Goal: Task Accomplishment & Management: Manage account settings

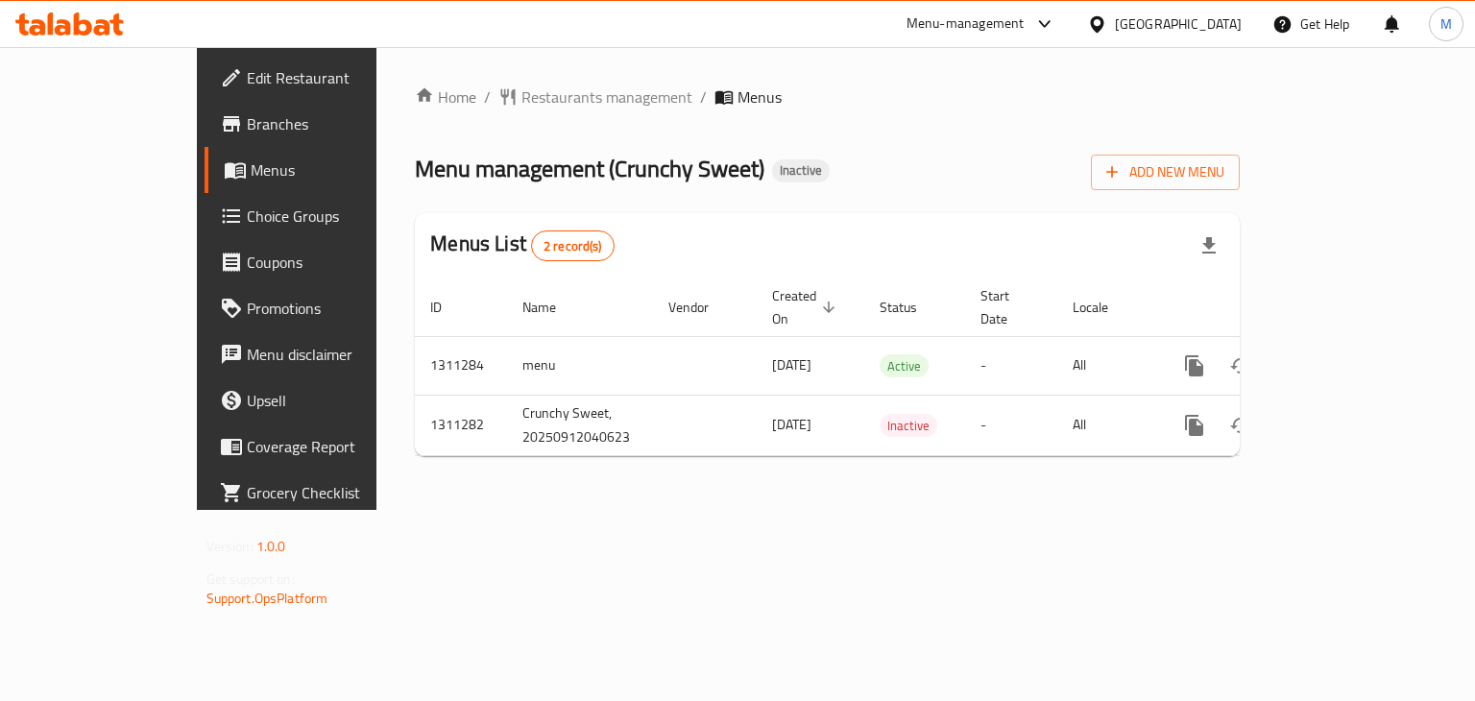
click at [1099, 19] on icon at bounding box center [1097, 24] width 20 height 20
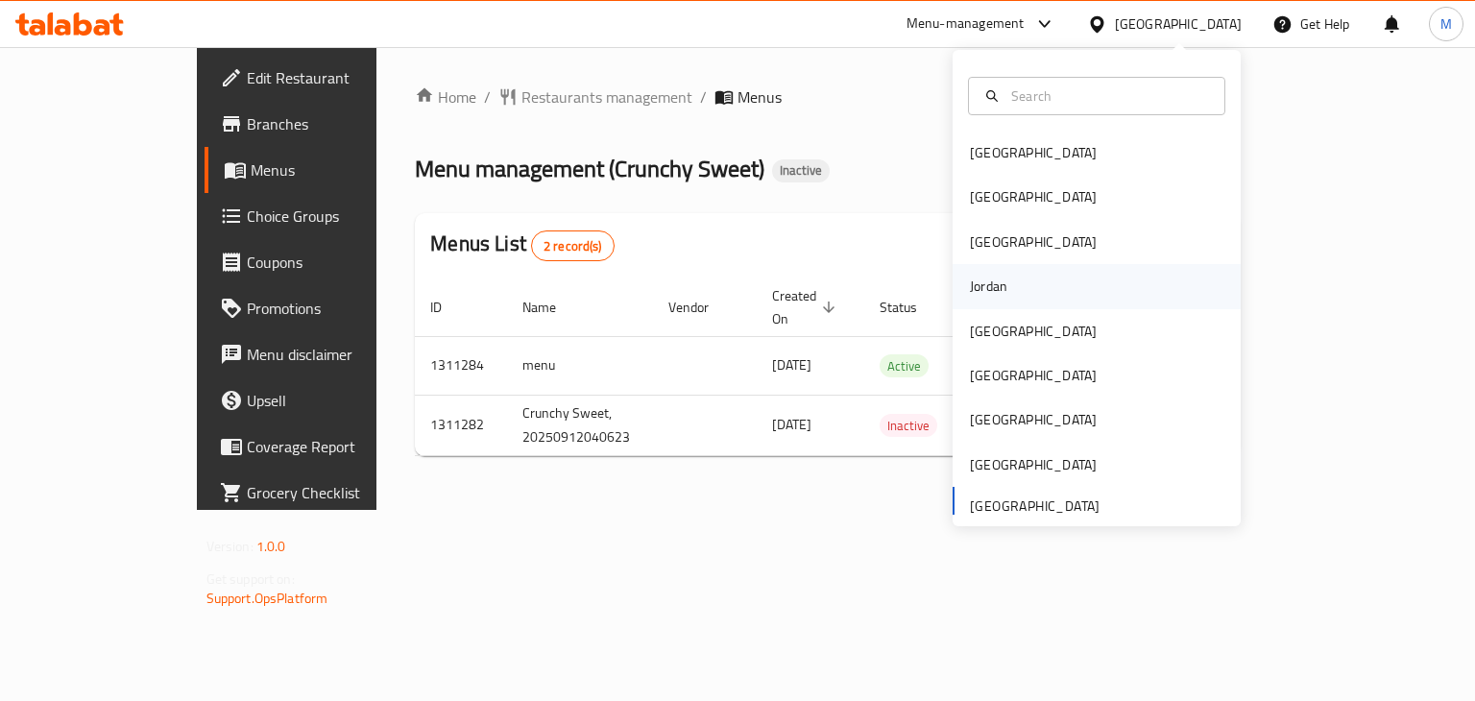
click at [993, 282] on div "Jordan" at bounding box center [988, 286] width 68 height 44
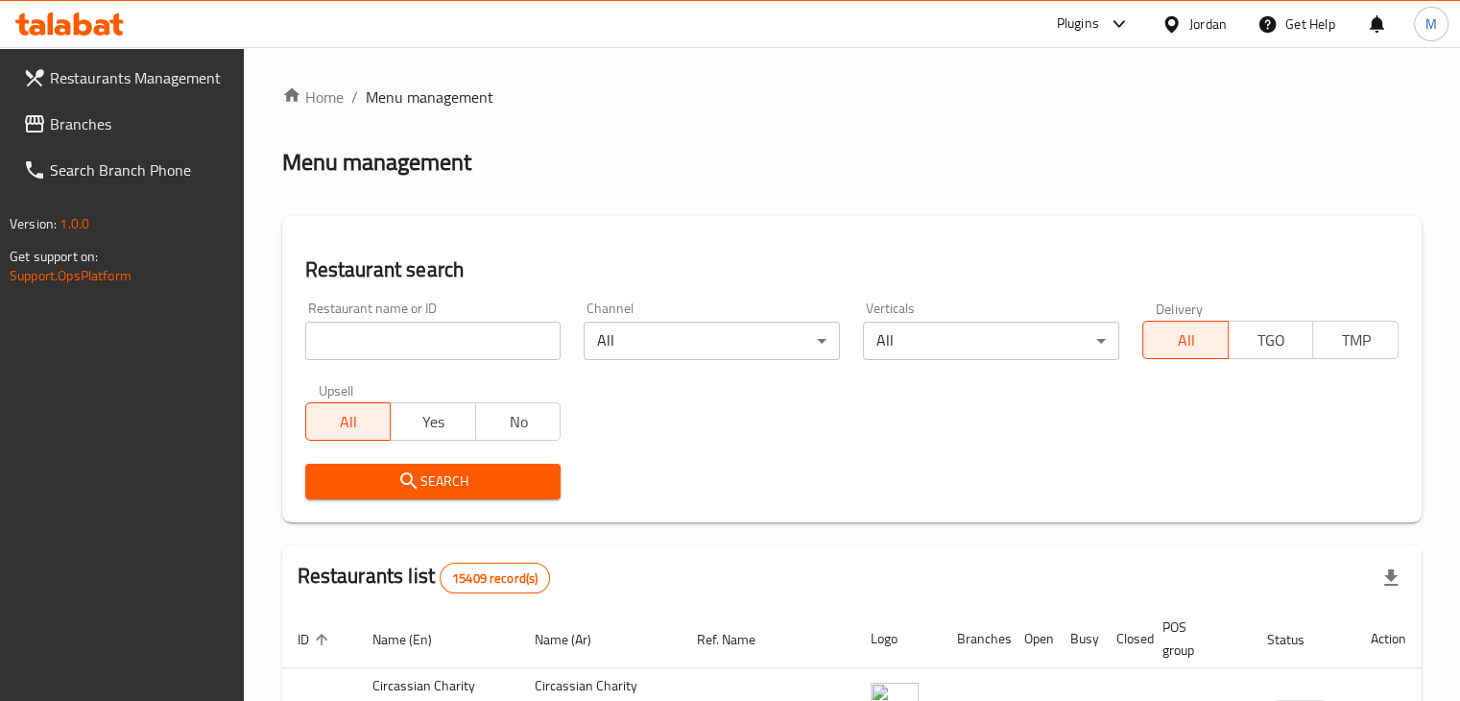
paste input "SW/ Healthy Food"
click at [371, 346] on input "SW/ Healthy Food" at bounding box center [433, 341] width 256 height 38
click button "Search" at bounding box center [433, 482] width 256 height 36
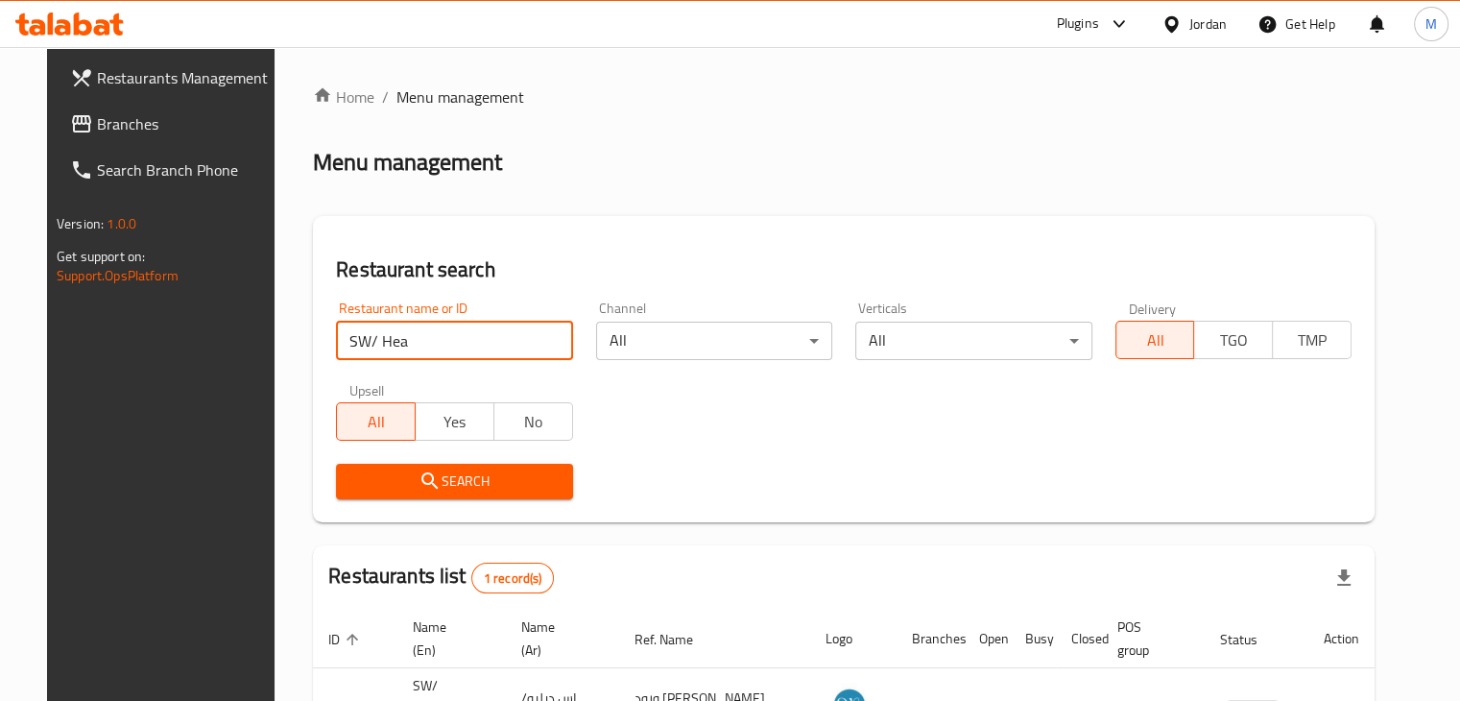
scroll to position [139, 0]
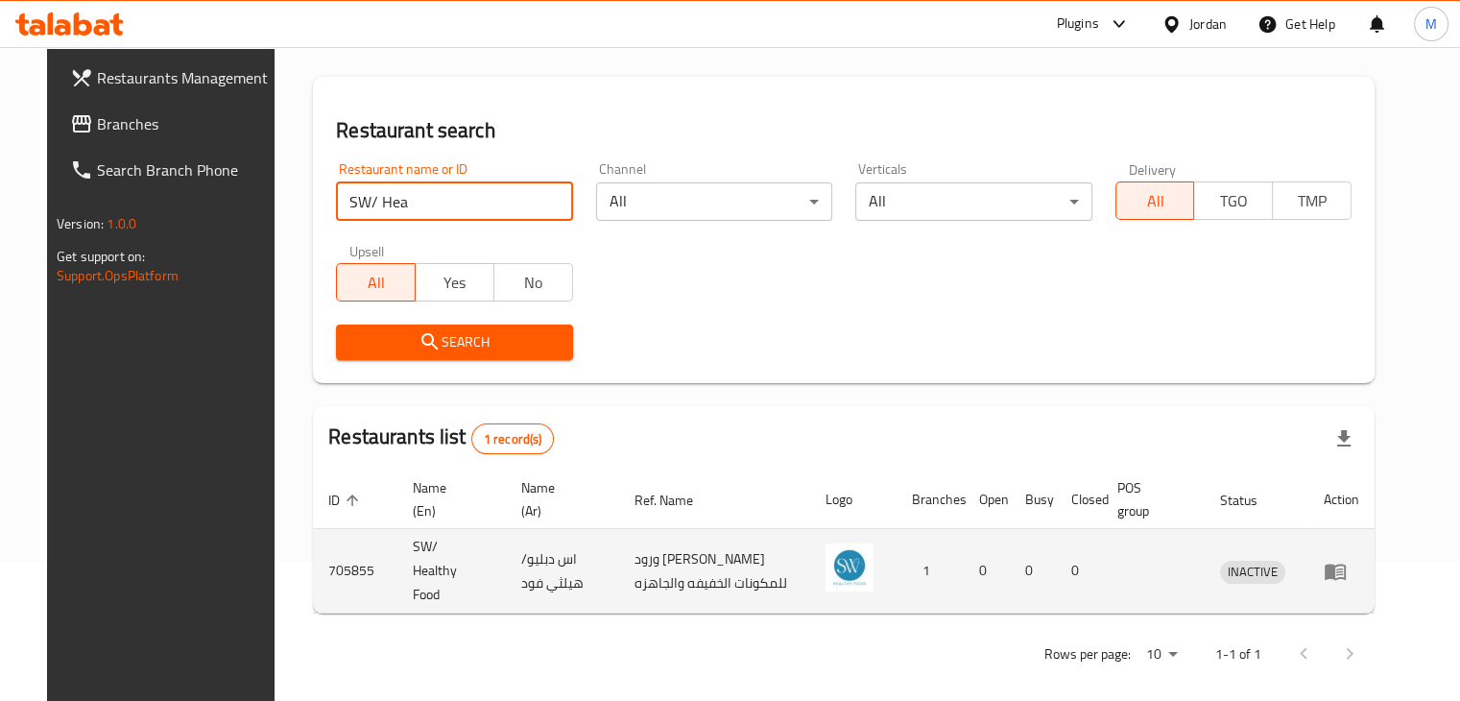
type input "SW/ Hea"
click at [1343, 568] on icon "enhanced table" at bounding box center [1340, 572] width 7 height 8
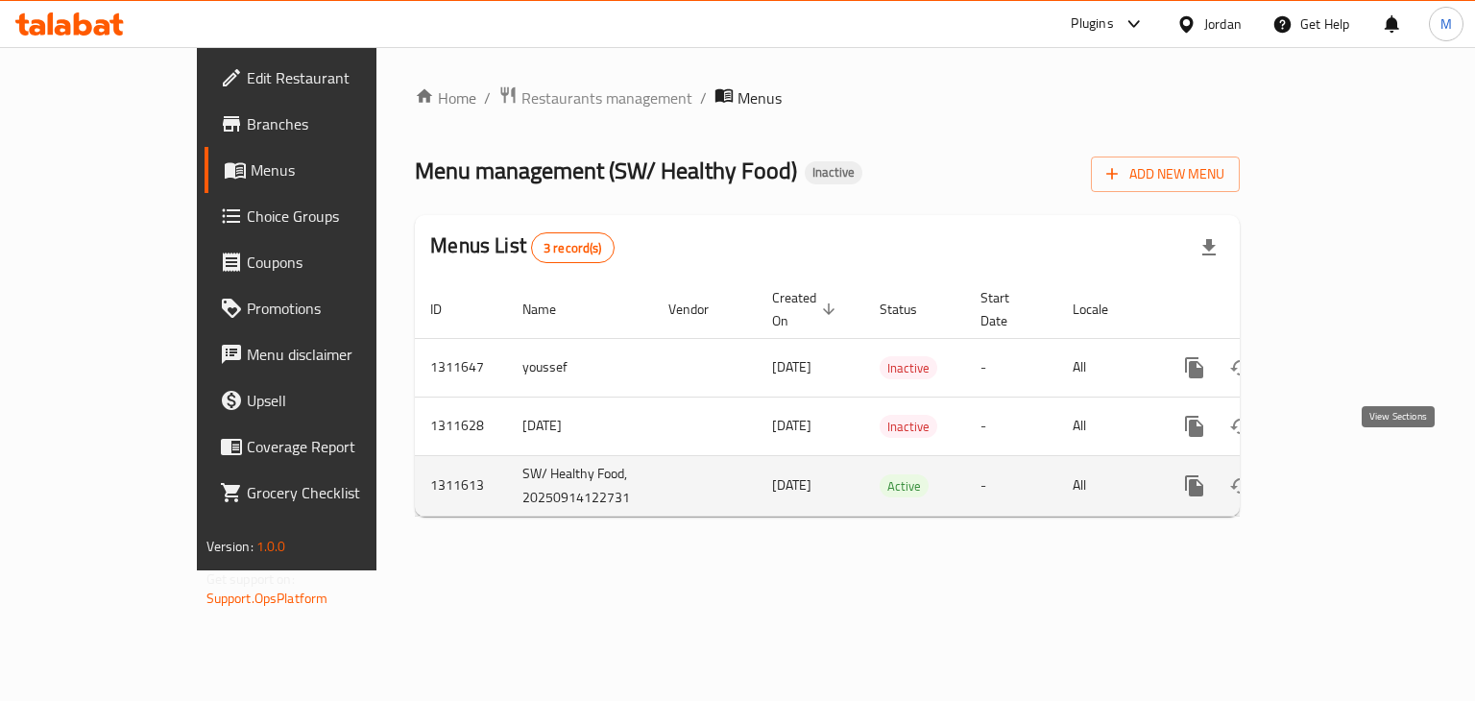
click at [1344, 474] on icon "enhanced table" at bounding box center [1332, 485] width 23 height 23
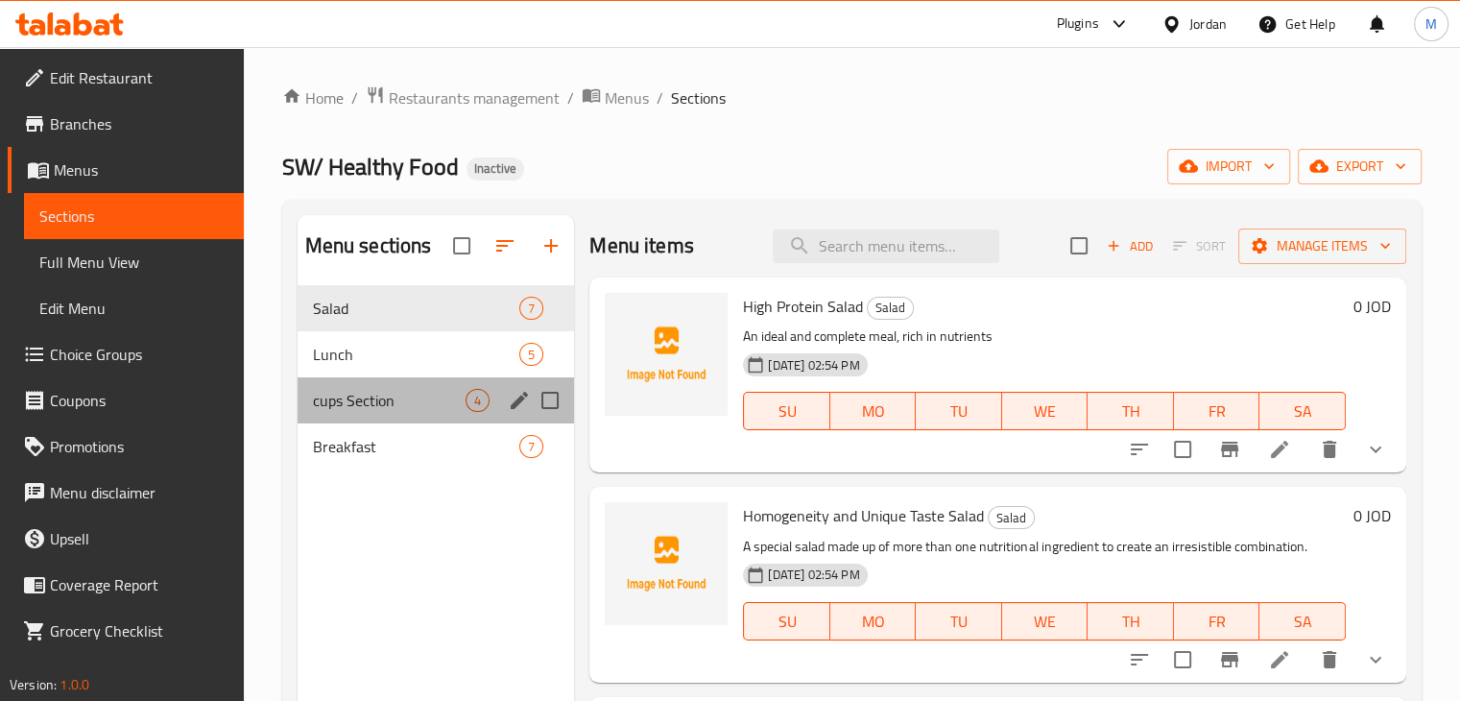
click at [369, 415] on div "cups Section 4" at bounding box center [436, 400] width 277 height 46
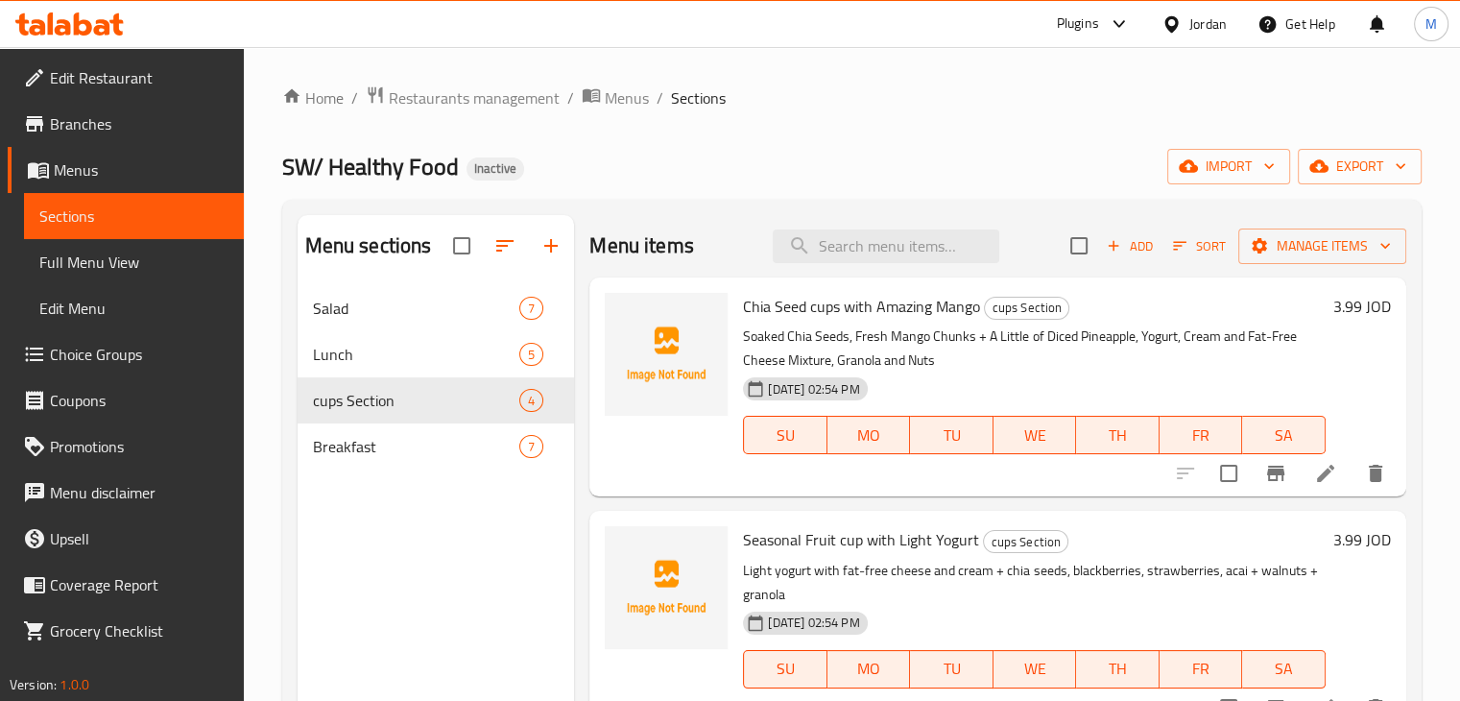
scroll to position [282, 0]
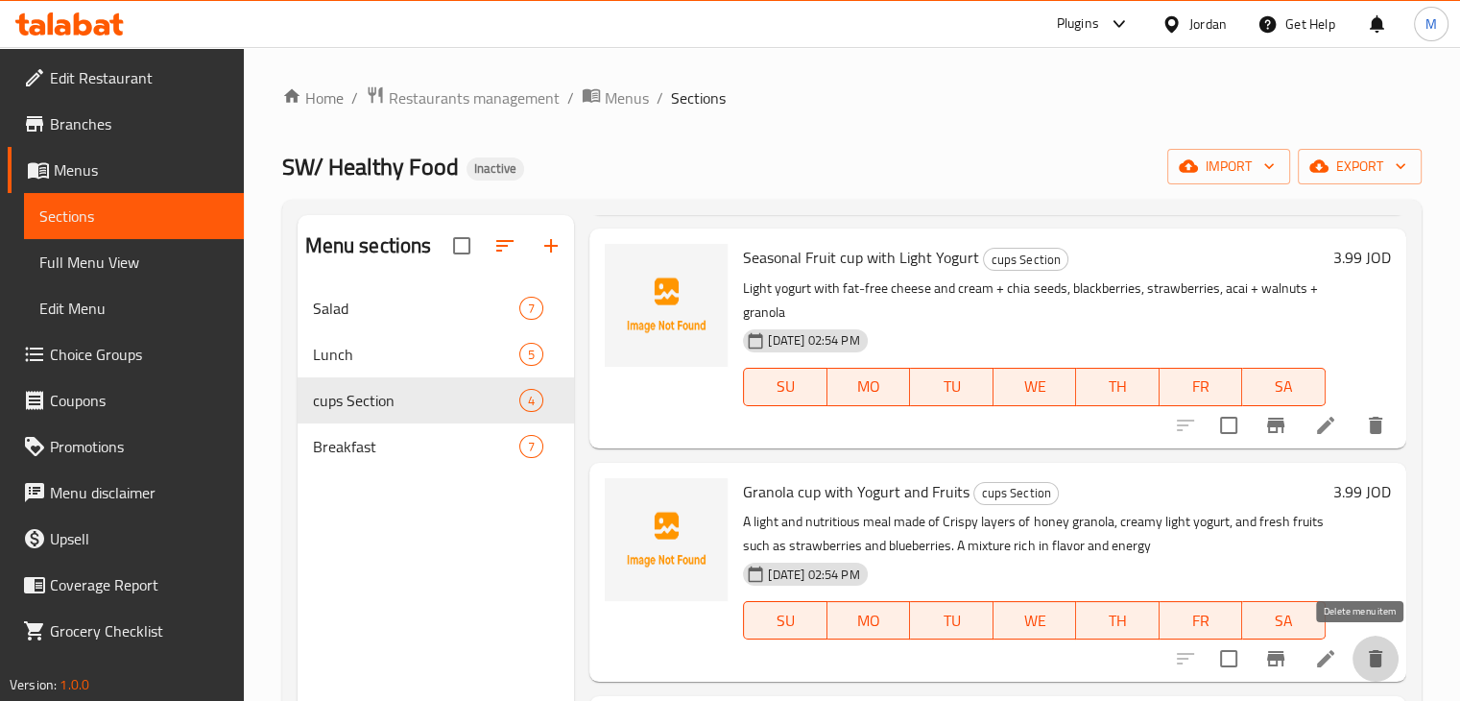
click at [1364, 650] on icon "delete" at bounding box center [1375, 658] width 23 height 23
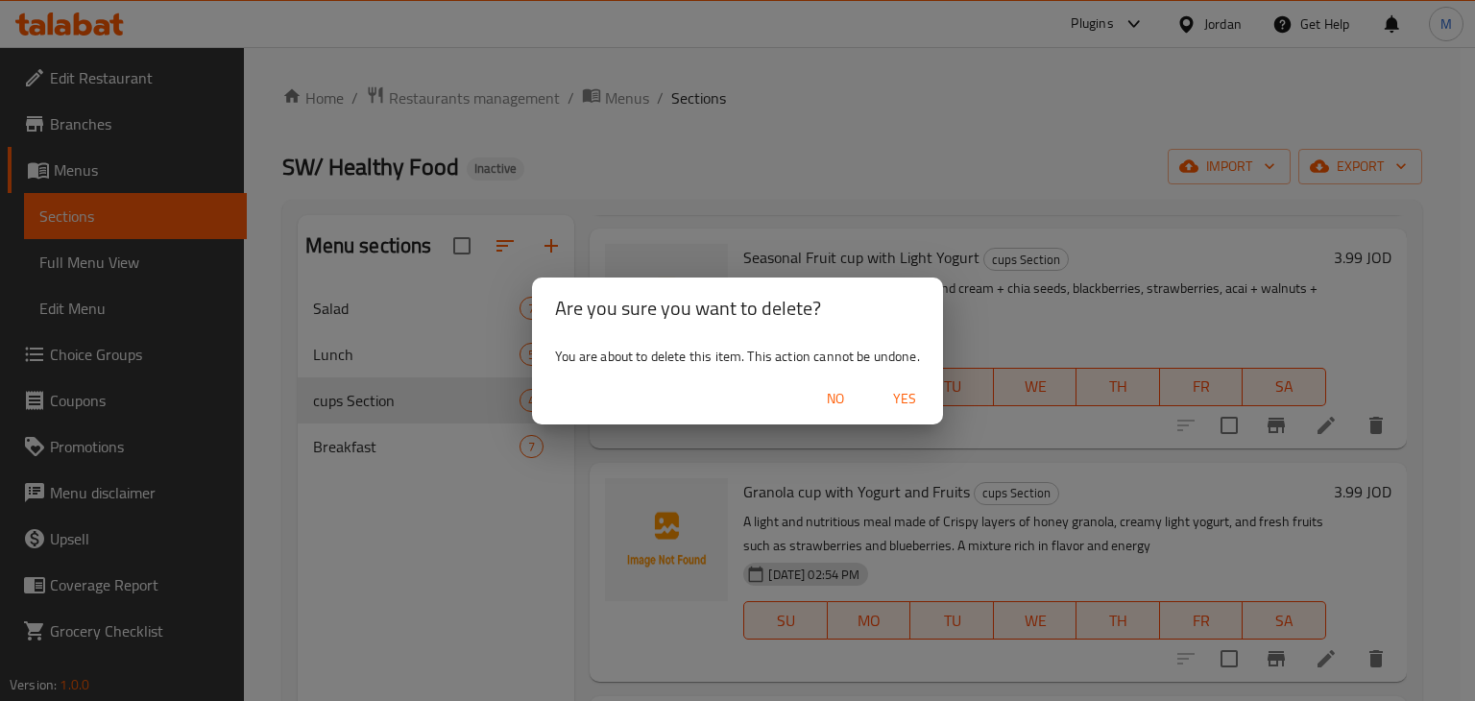
click at [899, 400] on span "Yes" at bounding box center [904, 399] width 46 height 24
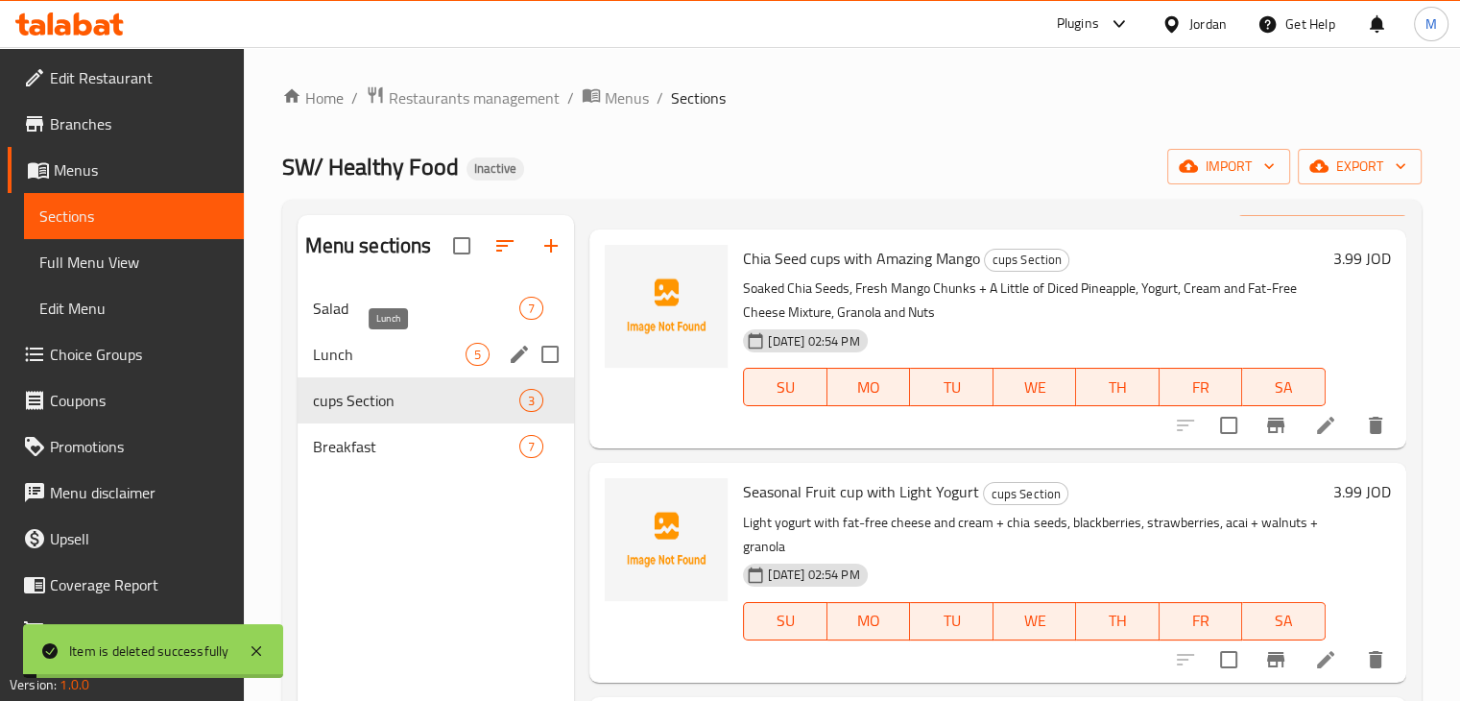
scroll to position [48, 0]
click at [95, 253] on span "Full Menu View" at bounding box center [133, 262] width 189 height 23
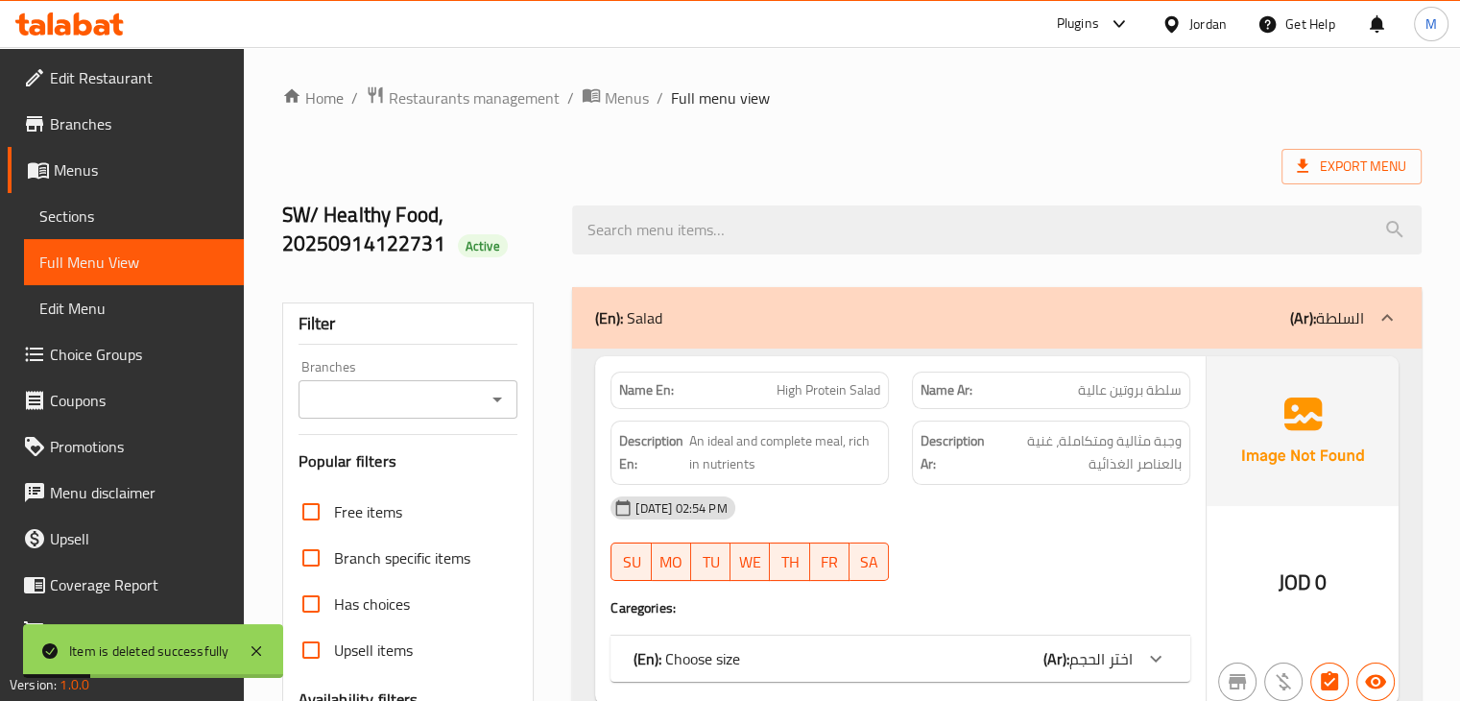
scroll to position [323, 0]
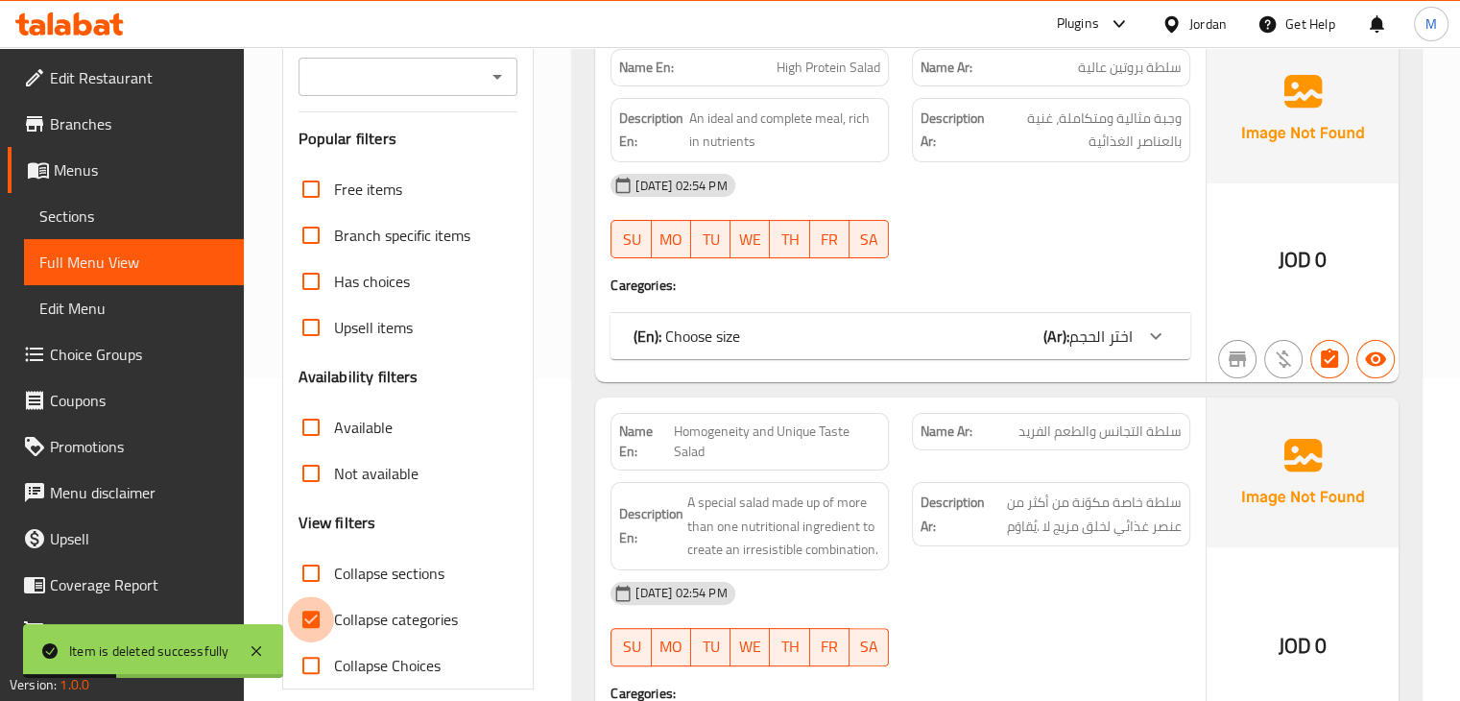
click at [321, 615] on input "Collapse categories" at bounding box center [311, 619] width 46 height 46
checkbox input "false"
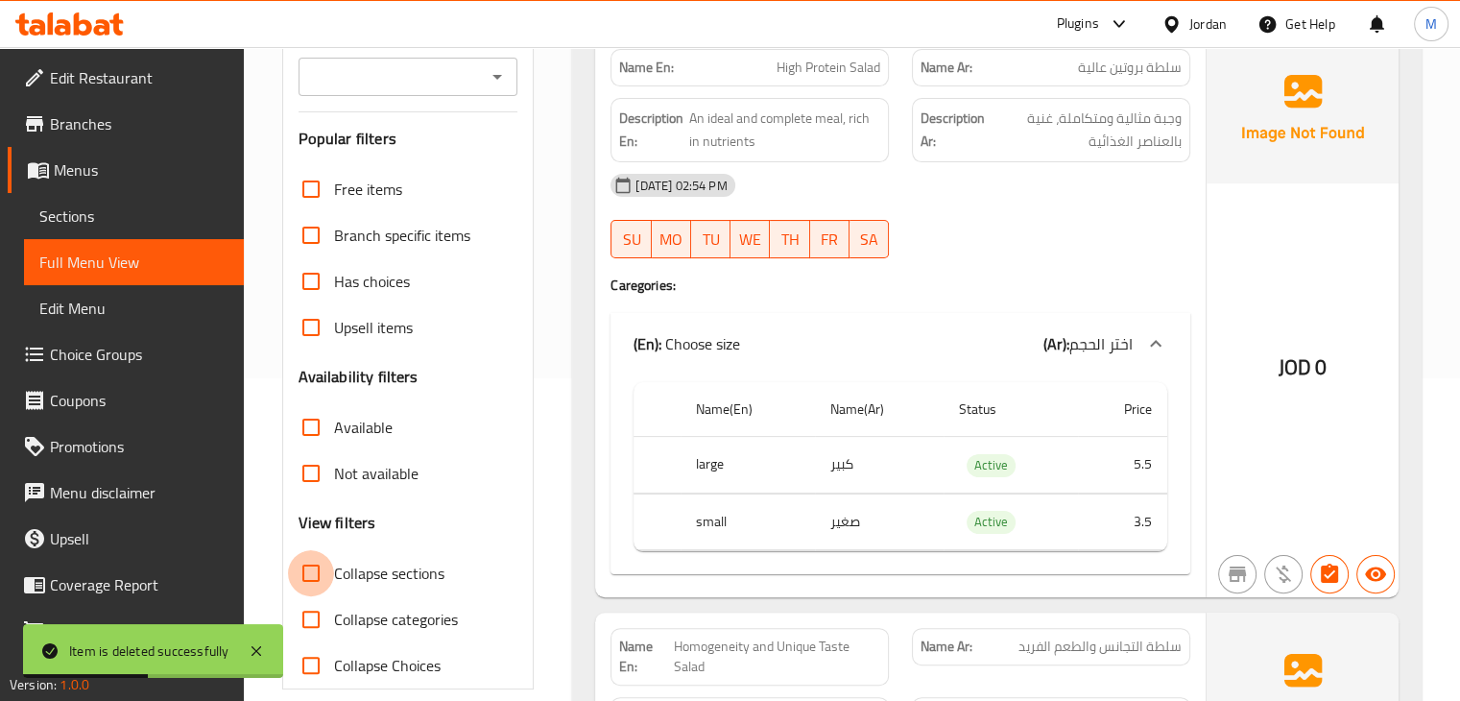
click at [316, 583] on input "Collapse sections" at bounding box center [311, 573] width 46 height 46
checkbox input "true"
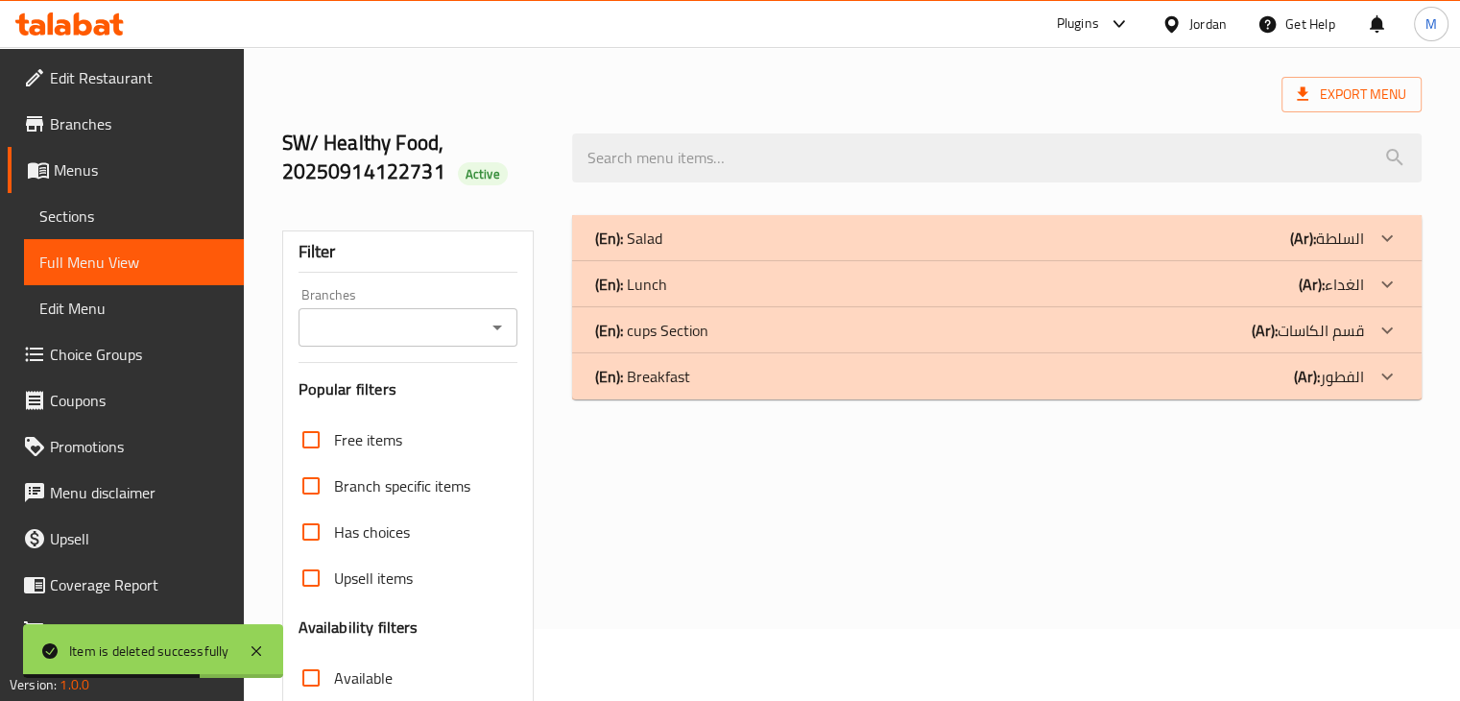
scroll to position [71, 0]
click at [707, 320] on p "(En): cups Section" at bounding box center [651, 331] width 113 height 23
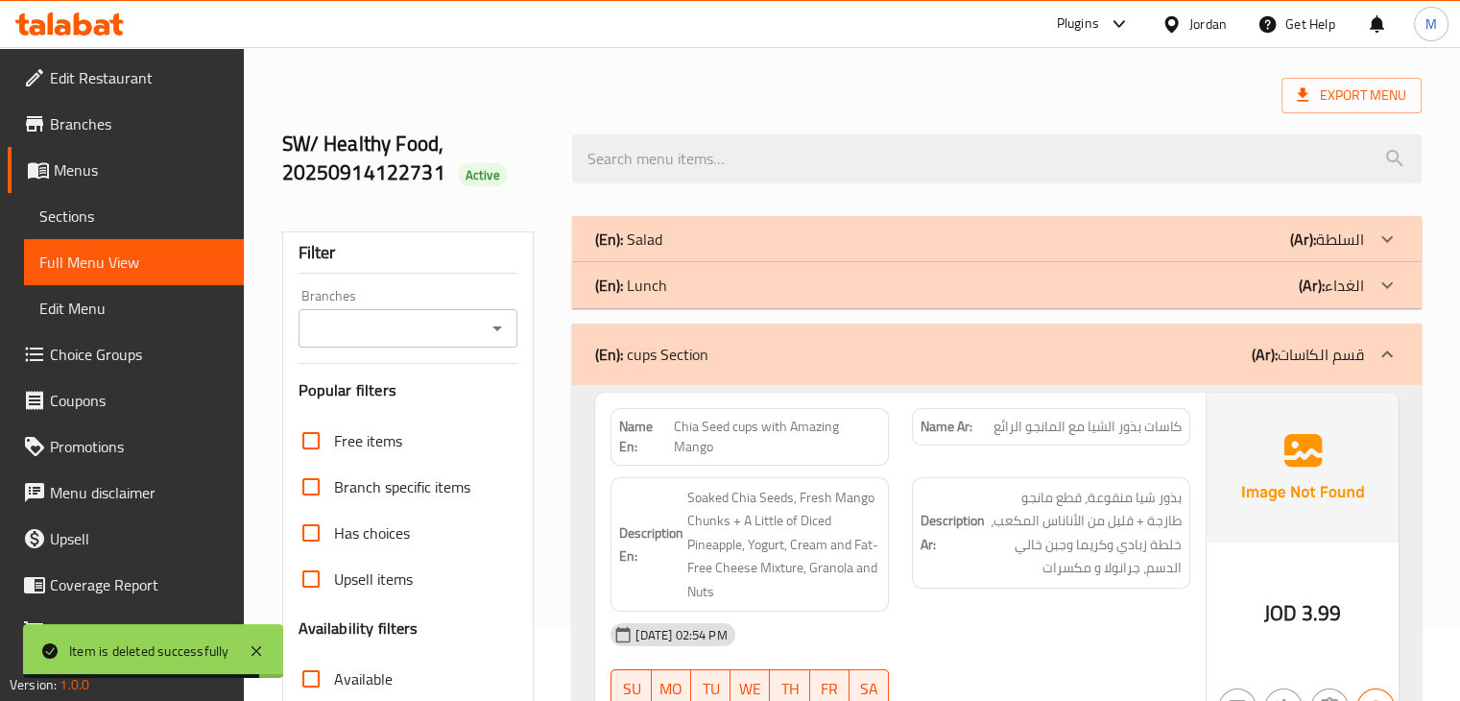
click at [722, 243] on div "(En): Salad (Ar): السلطة" at bounding box center [979, 239] width 769 height 23
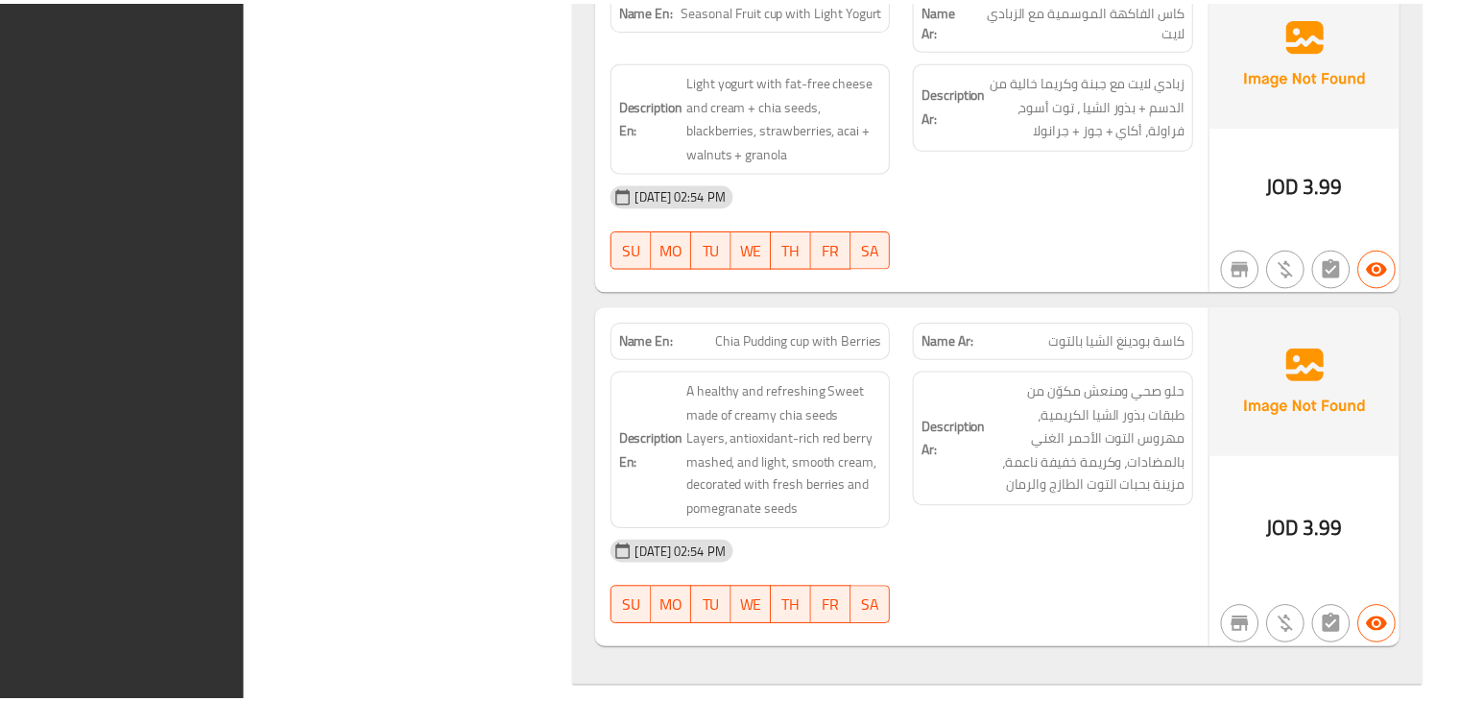
scroll to position [5632, 0]
